Goal: Task Accomplishment & Management: Manage account settings

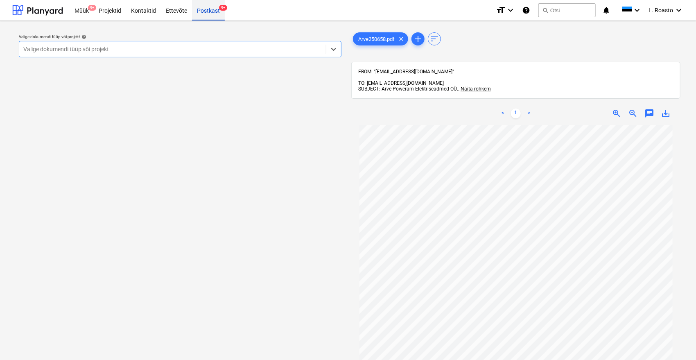
click at [208, 9] on div "Postkast 9+" at bounding box center [208, 10] width 33 height 21
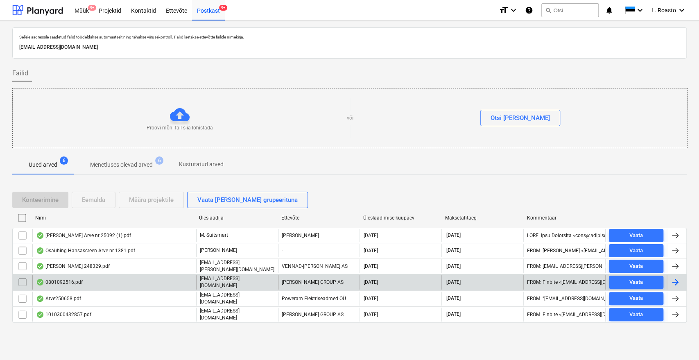
click at [82, 282] on div "0801092516.pdf" at bounding box center [114, 282] width 164 height 14
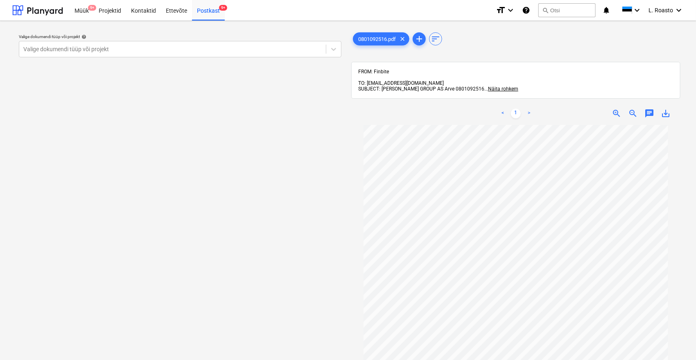
click at [457, 86] on span "SUBJECT: [PERSON_NAME] GROUP AS Arve 0801092516" at bounding box center [421, 89] width 126 height 6
copy span "0801092516"
click at [212, 10] on div "Postkast 9+" at bounding box center [208, 10] width 33 height 21
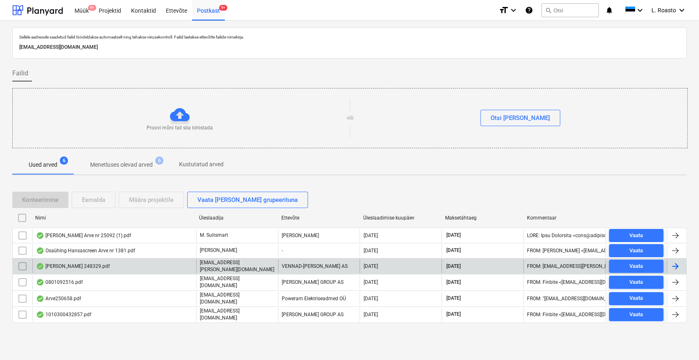
click at [82, 263] on div "[PERSON_NAME] 248329.pdf" at bounding box center [73, 266] width 74 height 7
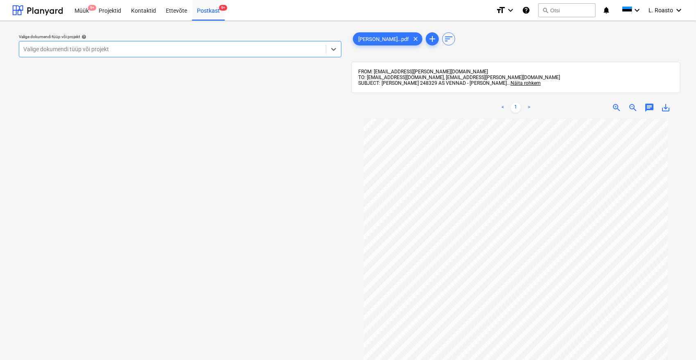
click at [421, 80] on span "TO: [EMAIL_ADDRESS][DOMAIN_NAME], [EMAIL_ADDRESS][PERSON_NAME][DOMAIN_NAME]" at bounding box center [459, 78] width 202 height 6
click at [419, 84] on span "SUBJECT: [PERSON_NAME] 248329 AS VENNAD - [PERSON_NAME]" at bounding box center [432, 83] width 149 height 6
copy span "248329"
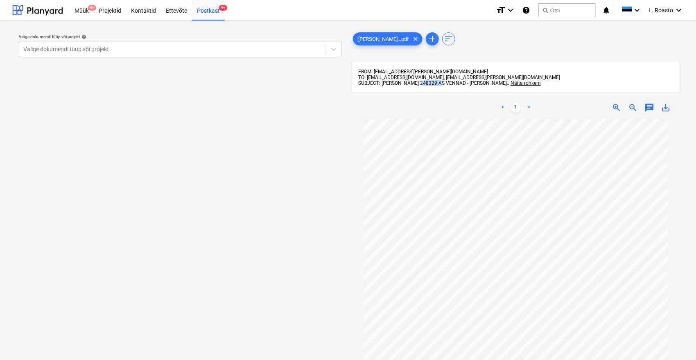
click at [98, 50] on div at bounding box center [172, 49] width 299 height 8
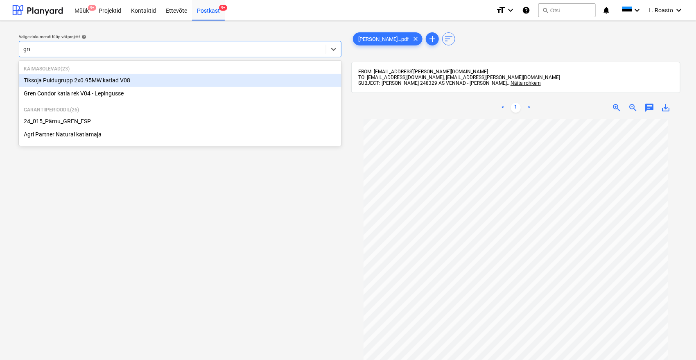
type input "gren"
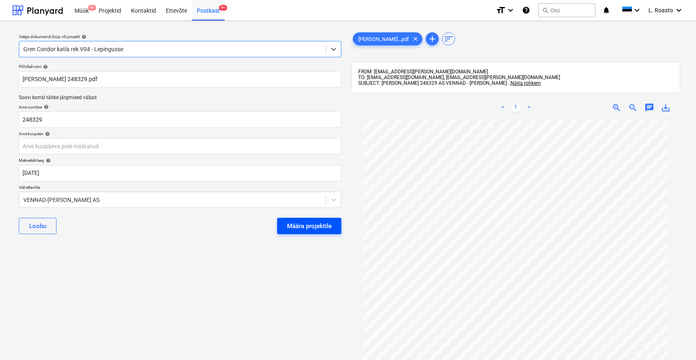
click at [319, 225] on div "Määra projektile" at bounding box center [309, 226] width 45 height 11
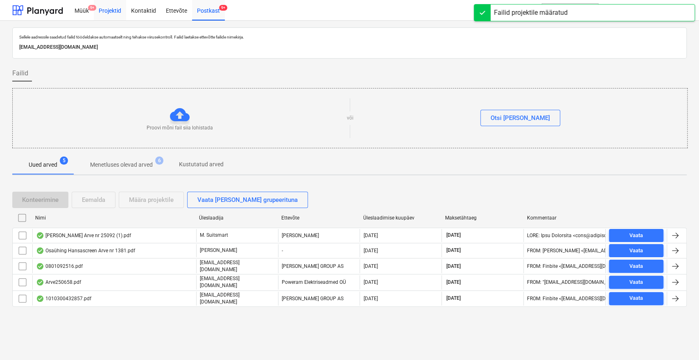
click at [108, 9] on div "Projektid" at bounding box center [110, 10] width 32 height 21
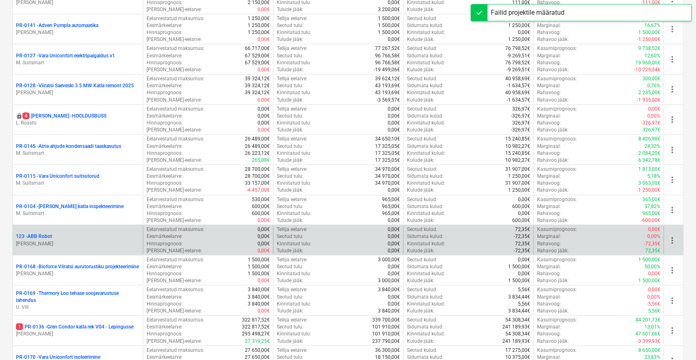
scroll to position [318, 0]
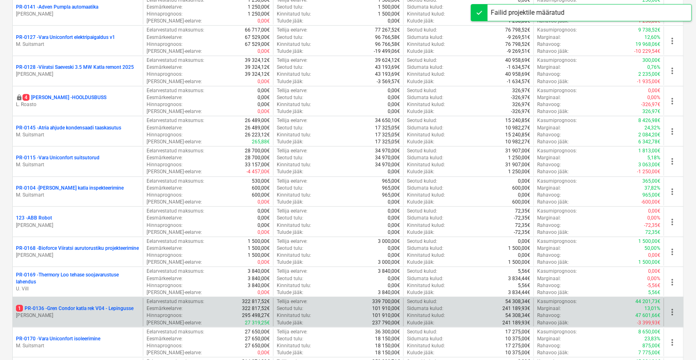
click at [57, 306] on p "1 PR-0136 - Gren Condor katla rek V04 - Lepingusse" at bounding box center [75, 308] width 118 height 7
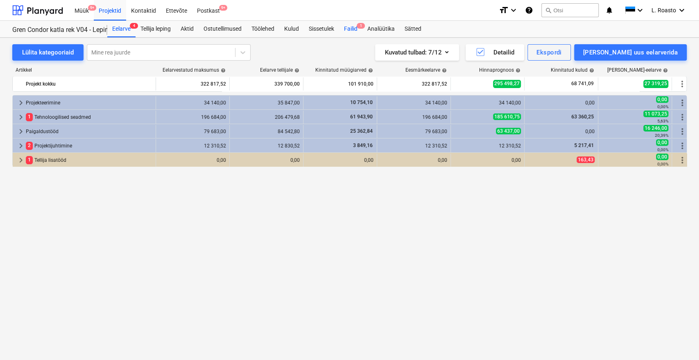
click at [347, 29] on div "Failid 1" at bounding box center [350, 29] width 23 height 16
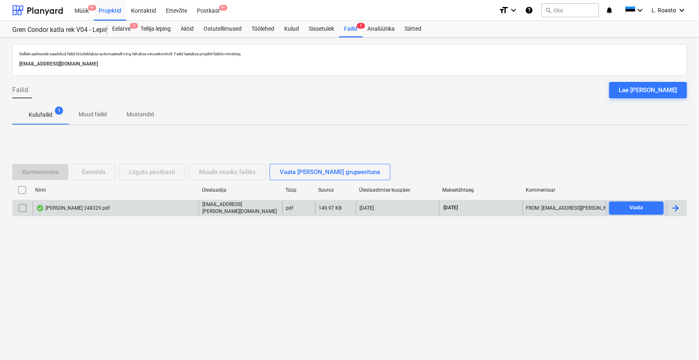
click at [677, 206] on div at bounding box center [675, 208] width 10 height 10
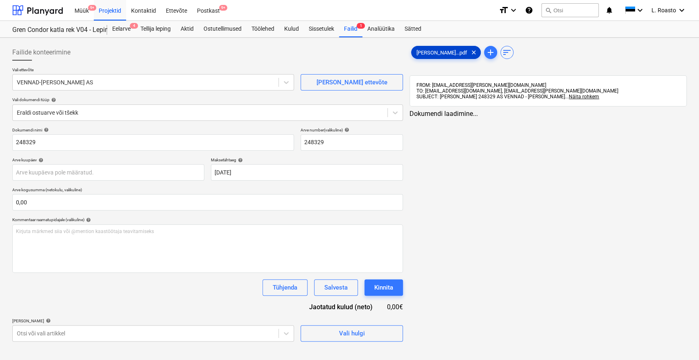
click at [438, 48] on div "[PERSON_NAME]...pdf clear" at bounding box center [446, 52] width 70 height 13
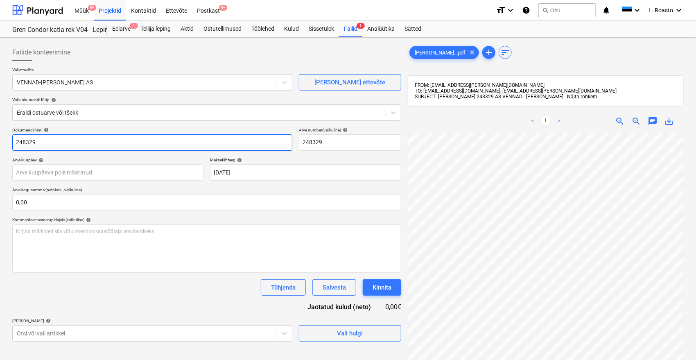
click at [16, 141] on input "248329" at bounding box center [152, 142] width 280 height 16
type input "[PERSON_NAME] 248329"
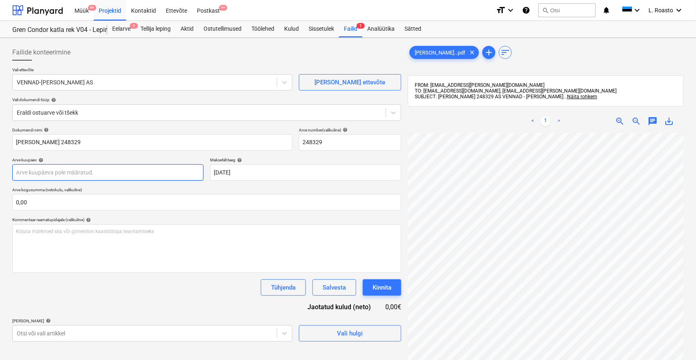
click at [99, 173] on body "Müük 9+ Projektid Kontaktid Ettevõte Postkast 9+ format_size keyboard_arrow_dow…" at bounding box center [348, 180] width 696 height 360
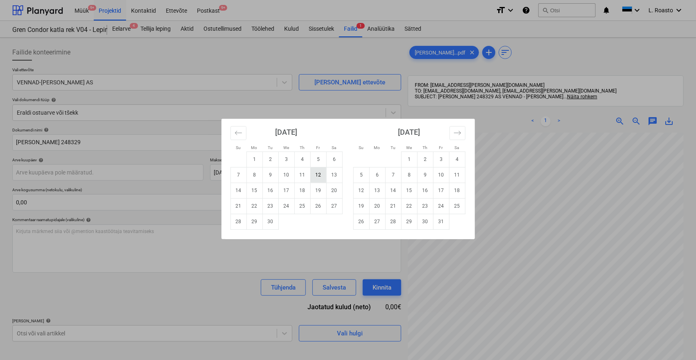
click at [317, 175] on td "12" at bounding box center [318, 175] width 16 height 16
type input "[DATE]"
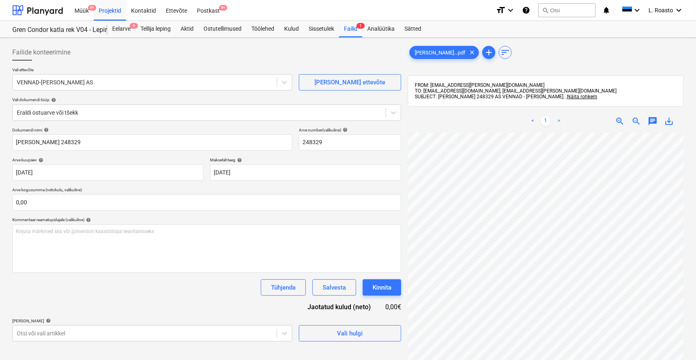
click at [190, 291] on div "Tühjenda Salvesta Kinnita" at bounding box center [206, 287] width 389 height 16
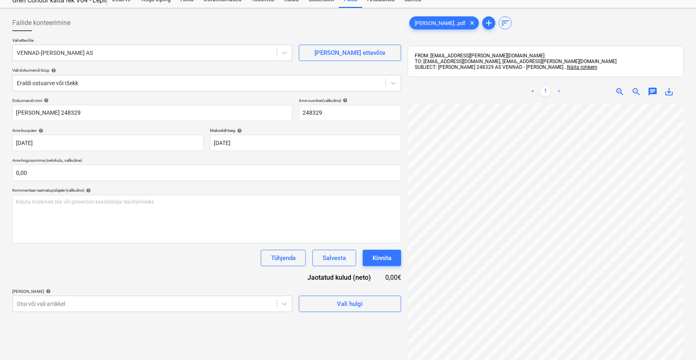
scroll to position [45, 0]
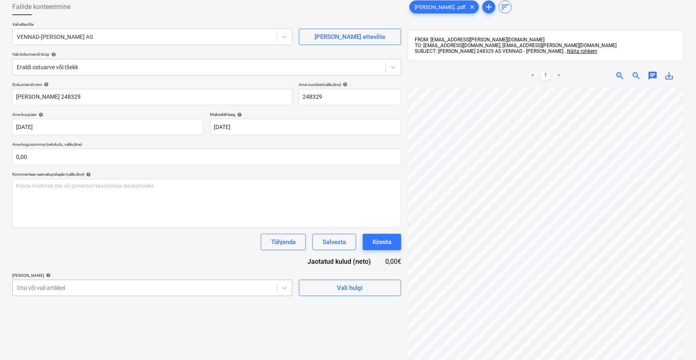
click at [129, 291] on body "Müük 9+ Projektid Kontaktid Ettevõte Postkast 9+ format_size keyboard_arrow_dow…" at bounding box center [348, 135] width 696 height 360
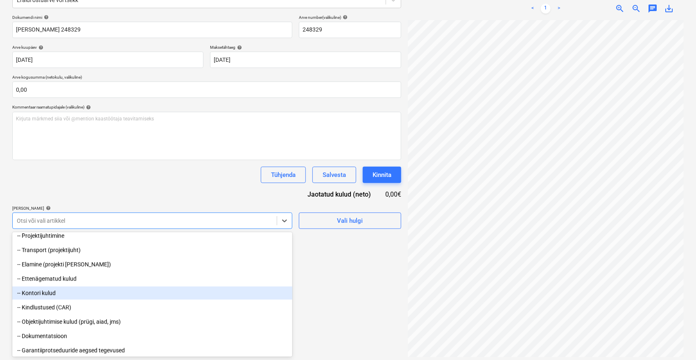
scroll to position [909, 0]
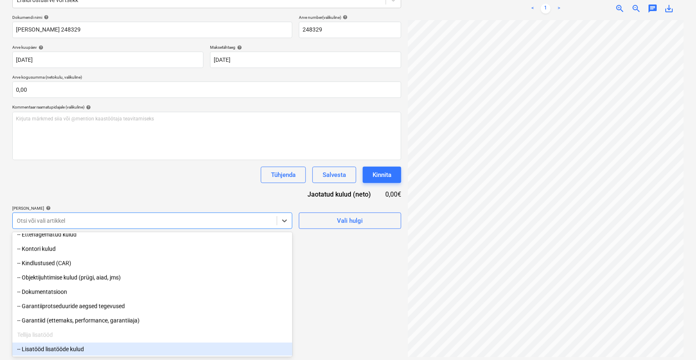
click at [87, 350] on div "-- Lisatööd lisatööde kulud" at bounding box center [152, 349] width 280 height 13
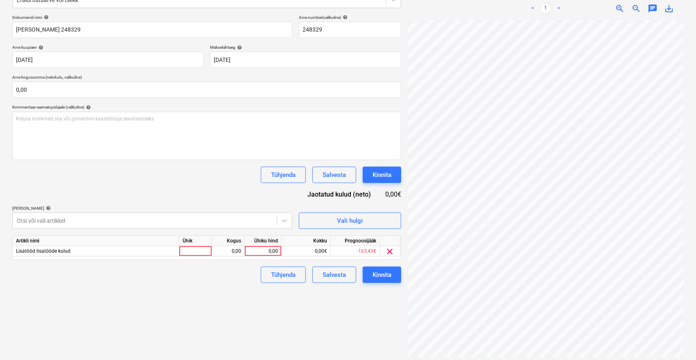
click at [222, 165] on div "Dokumendi nimi help [PERSON_NAME] 248329 Arve number (valikuline) help 248329 A…" at bounding box center [206, 149] width 389 height 268
click at [260, 254] on div "0,00" at bounding box center [263, 251] width 30 height 10
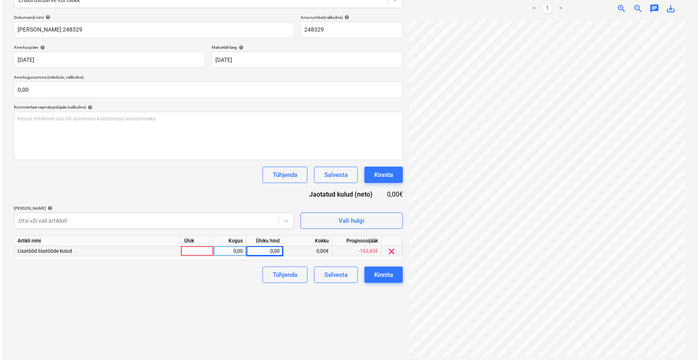
scroll to position [3, 33]
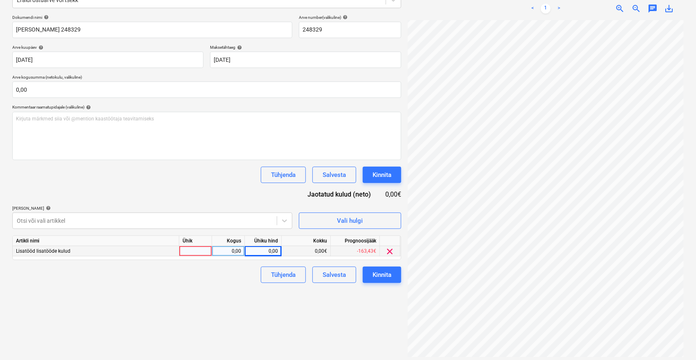
click at [268, 249] on div "0,00" at bounding box center [263, 251] width 30 height 10
type input "28,12"
click at [227, 314] on div "Failide konteerimine Vali ettevõte VENNAD-[PERSON_NAME] AS [PERSON_NAME] uus et…" at bounding box center [207, 144] width 396 height 432
click at [387, 274] on div "Kinnita" at bounding box center [382, 274] width 19 height 11
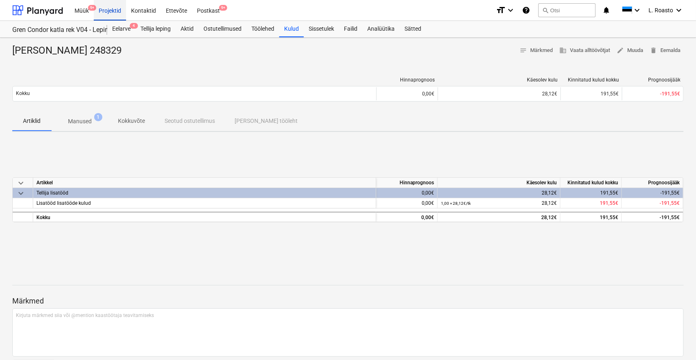
click at [110, 15] on div "Projektid" at bounding box center [110, 10] width 32 height 21
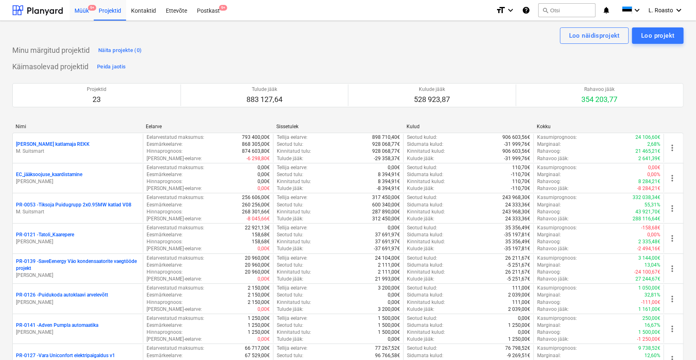
click at [85, 13] on div "Müük 9+" at bounding box center [82, 10] width 24 height 21
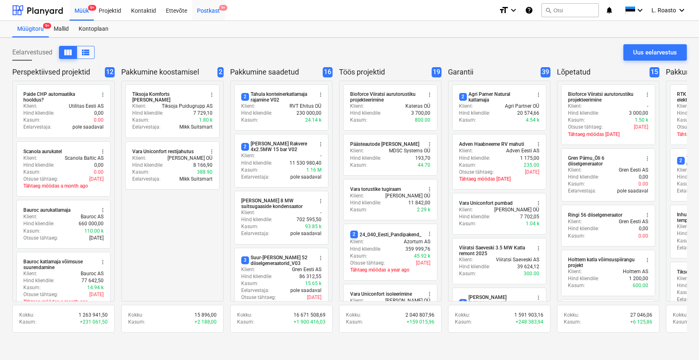
click at [210, 6] on div "Postkast 9+" at bounding box center [208, 10] width 33 height 21
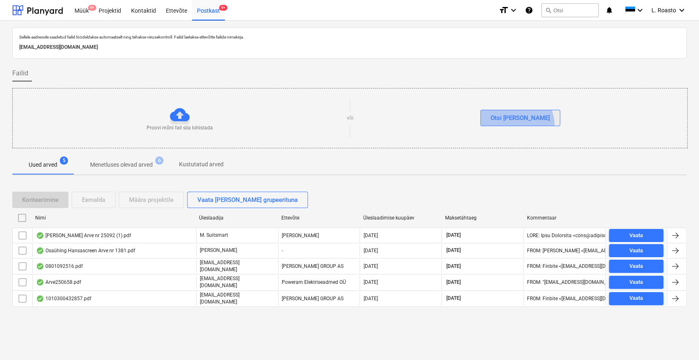
click at [533, 124] on button "Otsi [PERSON_NAME]" at bounding box center [520, 118] width 80 height 16
